Goal: Task Accomplishment & Management: Use online tool/utility

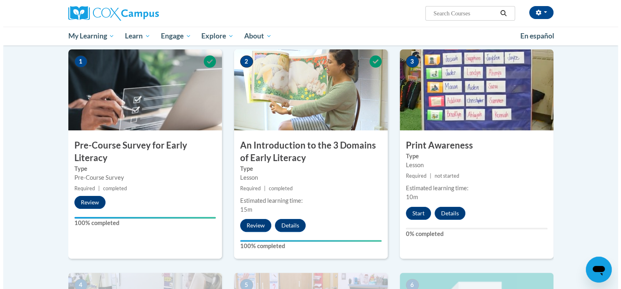
scroll to position [202, 0]
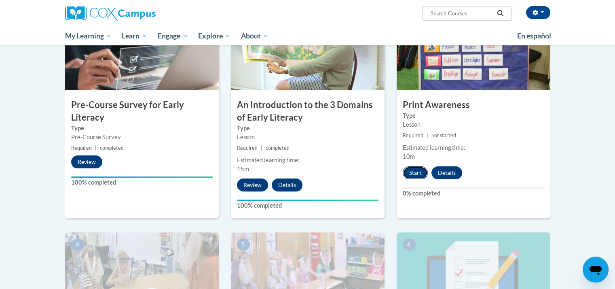
click at [414, 173] on button "Start" at bounding box center [414, 172] width 25 height 13
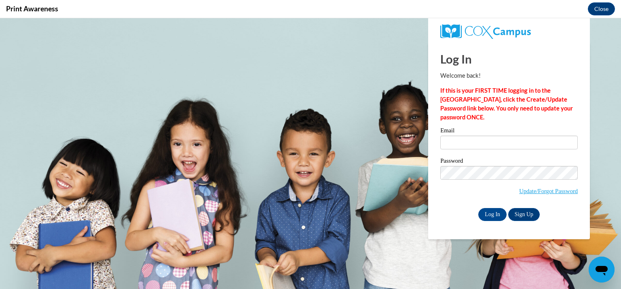
scroll to position [0, 0]
type input "[EMAIL_ADDRESS][DOMAIN_NAME]"
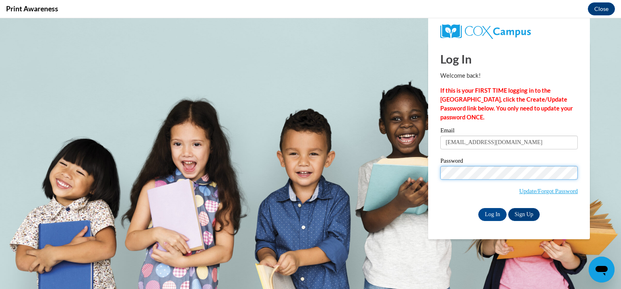
click at [478, 208] on input "Log In" at bounding box center [492, 214] width 28 height 13
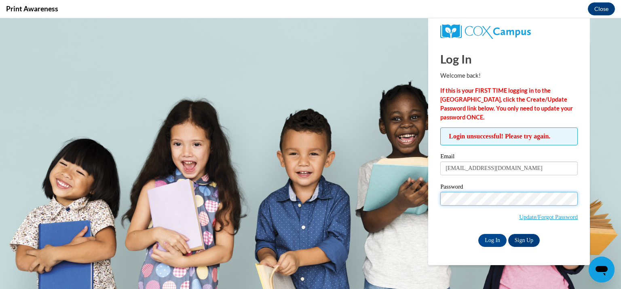
click at [478, 234] on input "Log In" at bounding box center [492, 240] width 28 height 13
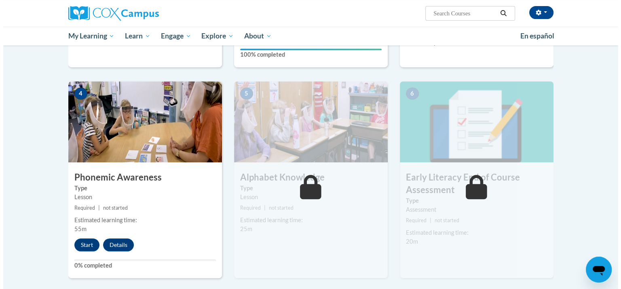
scroll to position [354, 0]
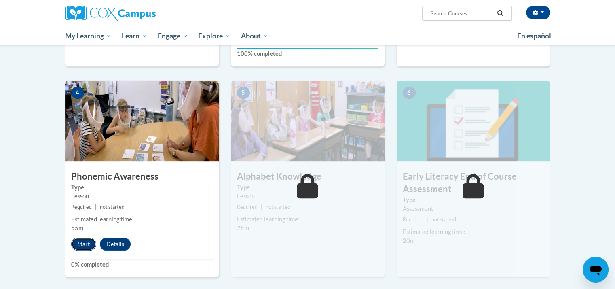
click at [73, 246] on button "Start" at bounding box center [83, 243] width 25 height 13
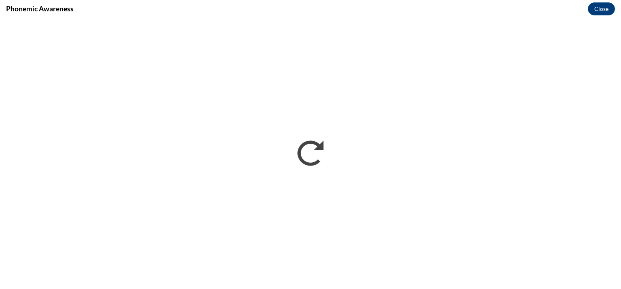
scroll to position [0, 0]
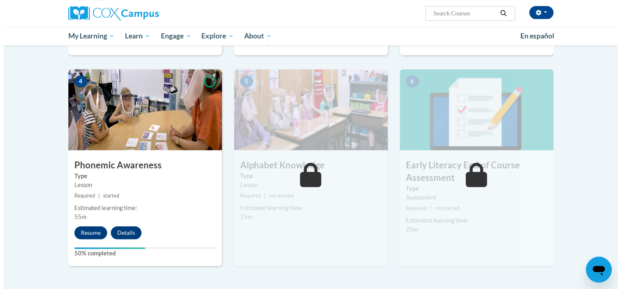
scroll to position [365, 0]
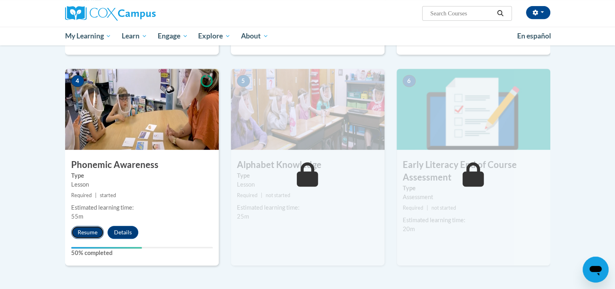
click at [81, 234] on button "Resume" at bounding box center [87, 231] width 33 height 13
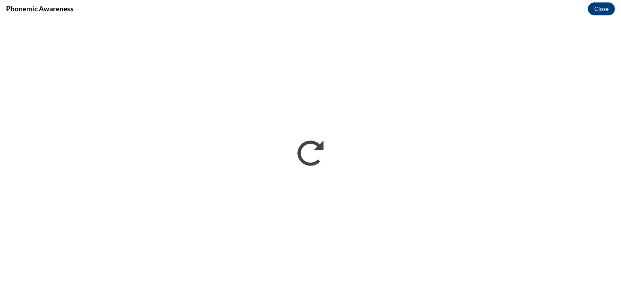
scroll to position [0, 0]
